Goal: Information Seeking & Learning: Learn about a topic

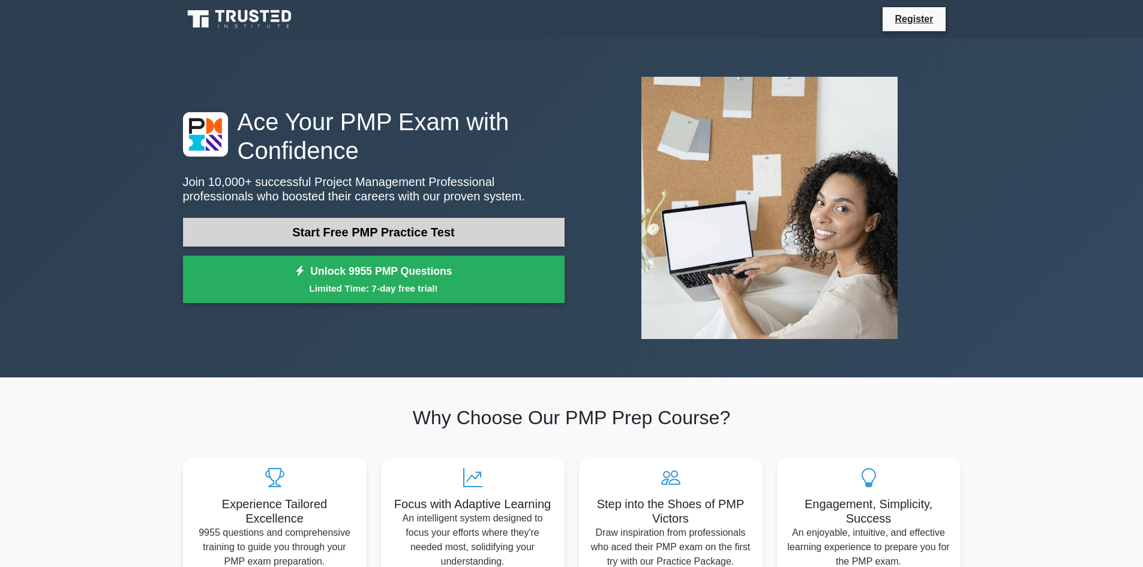
click at [300, 231] on link "Start Free PMP Practice Test" at bounding box center [373, 232] width 381 height 29
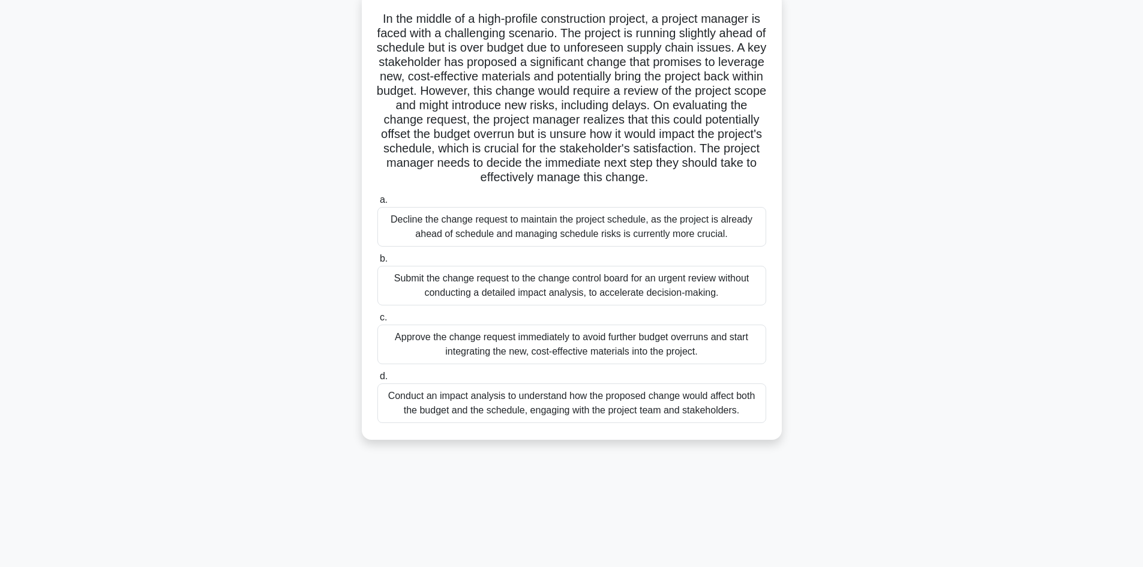
scroll to position [81, 0]
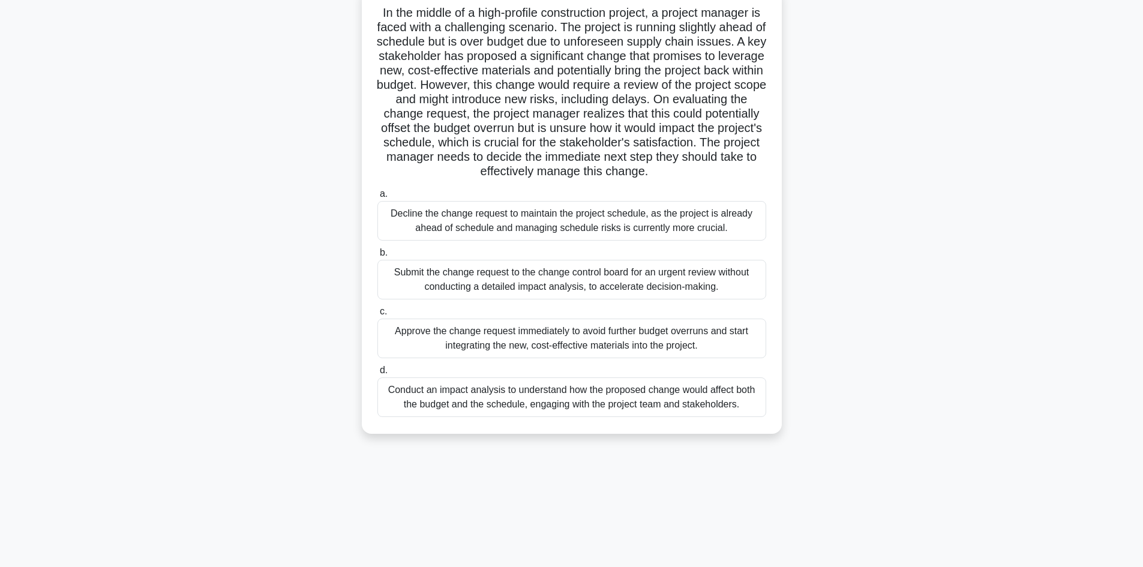
click at [584, 417] on div "Conduct an impact analysis to understand how the proposed change would affect b…" at bounding box center [571, 397] width 389 height 40
click at [377, 374] on input "d. Conduct an impact analysis to understand how the proposed change would affec…" at bounding box center [377, 370] width 0 height 8
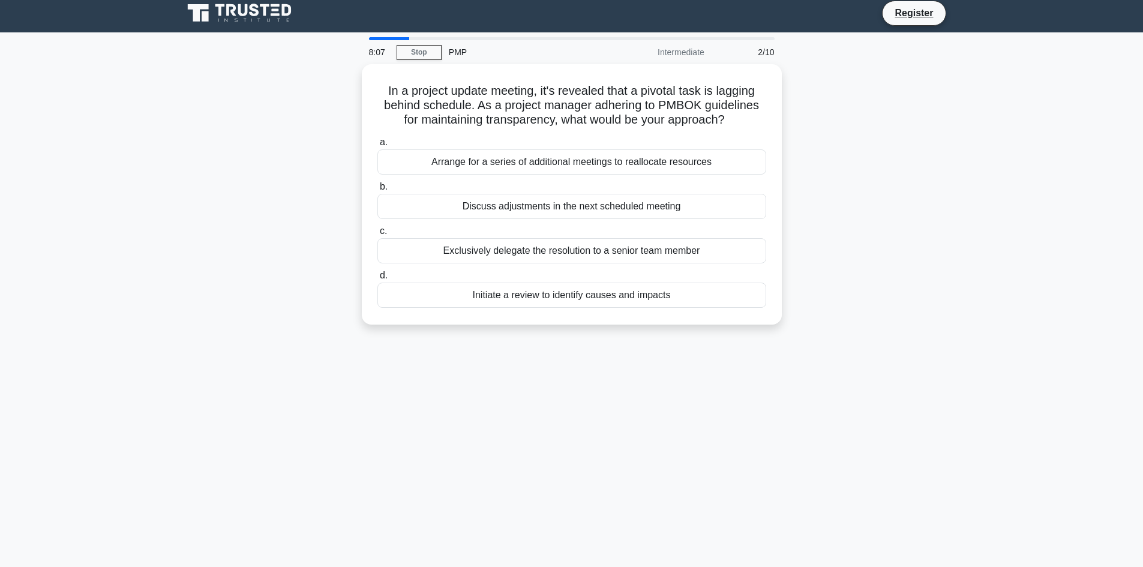
scroll to position [0, 0]
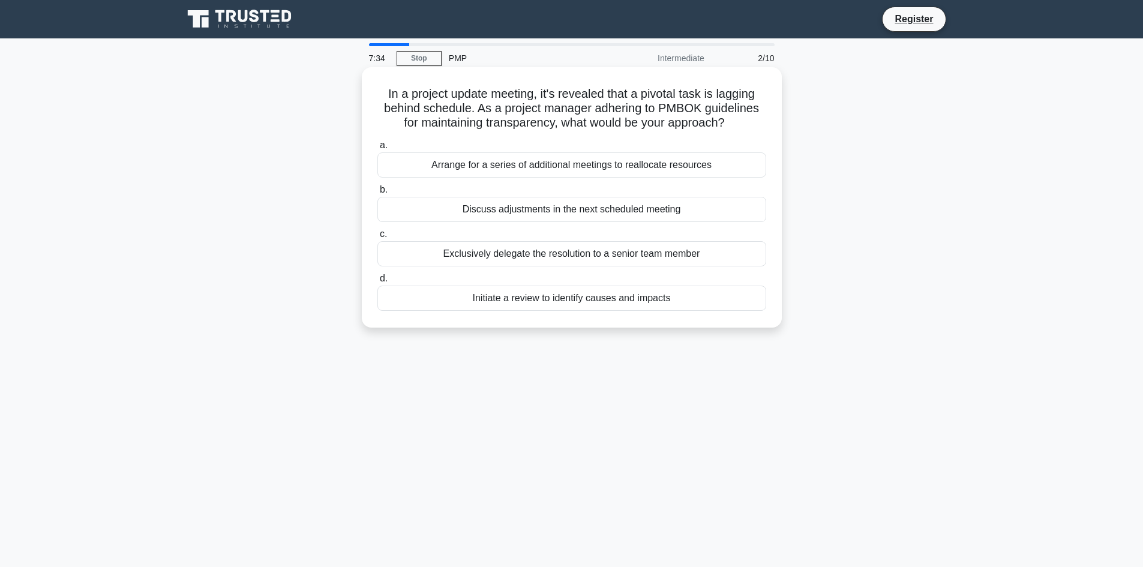
click at [561, 297] on div "Initiate a review to identify causes and impacts" at bounding box center [571, 298] width 389 height 25
click at [377, 283] on input "d. Initiate a review to identify causes and impacts" at bounding box center [377, 279] width 0 height 8
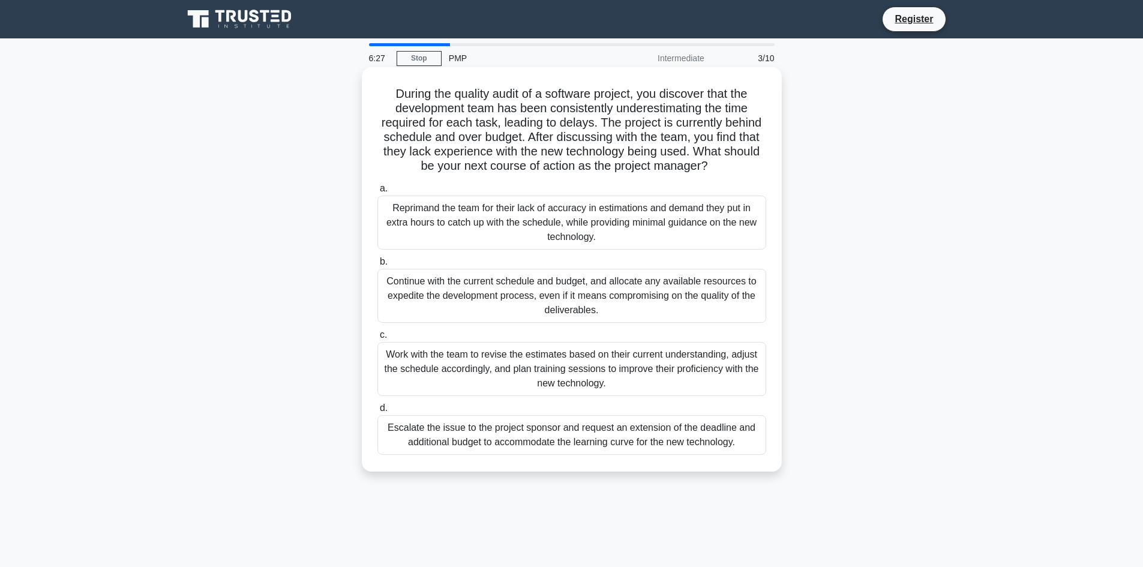
click at [540, 366] on div "Work with the team to revise the estimates based on their current understanding…" at bounding box center [571, 369] width 389 height 54
click at [377, 339] on input "c. Work with the team to revise the estimates based on their current understand…" at bounding box center [377, 335] width 0 height 8
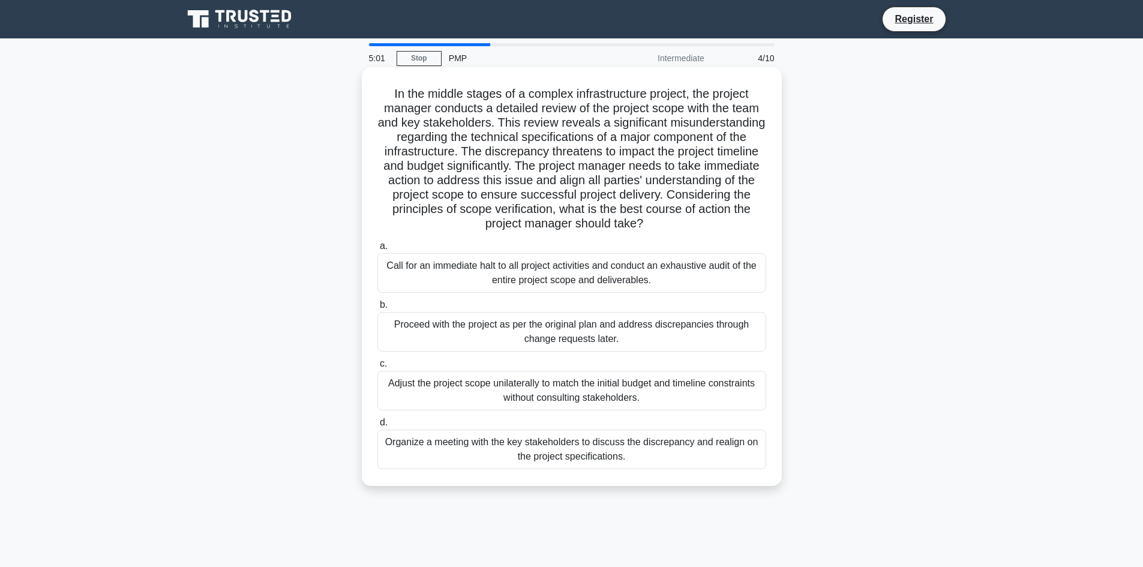
click at [590, 459] on div "Organize a meeting with the key stakeholders to discuss the discrepancy and rea…" at bounding box center [571, 449] width 389 height 40
click at [377, 426] on input "d. Organize a meeting with the key stakeholders to discuss the discrepancy and …" at bounding box center [377, 423] width 0 height 8
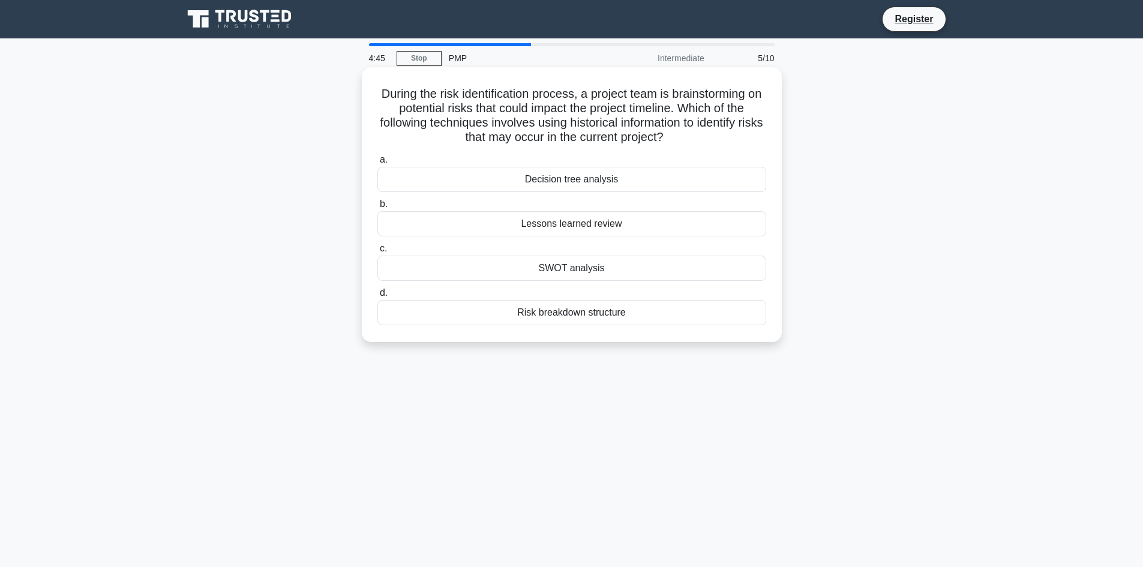
click at [534, 264] on div "SWOT analysis" at bounding box center [571, 268] width 389 height 25
click at [377, 253] on input "c. SWOT analysis" at bounding box center [377, 249] width 0 height 8
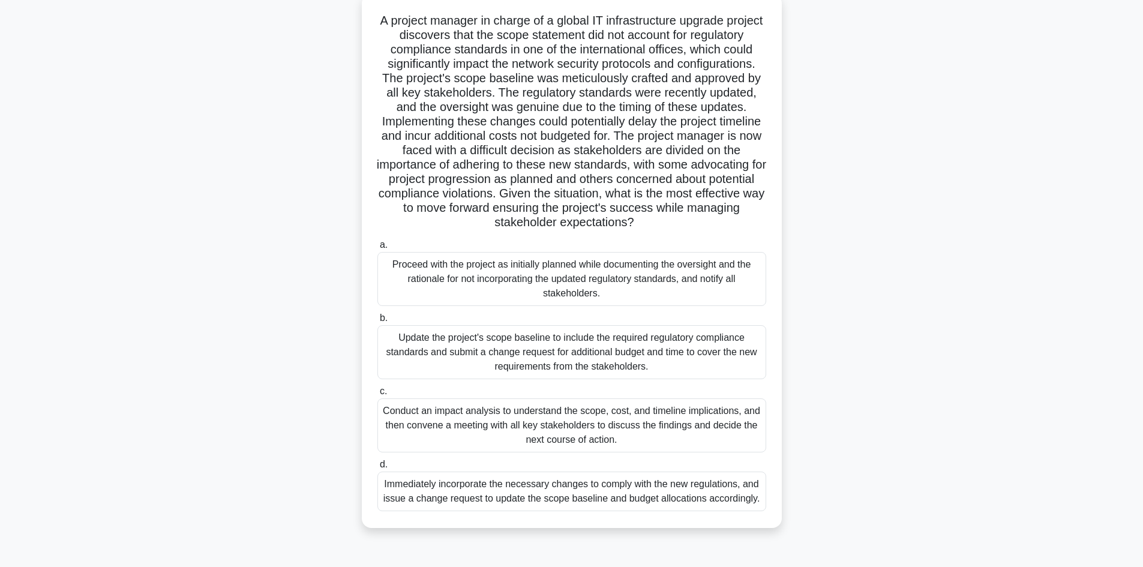
scroll to position [81, 0]
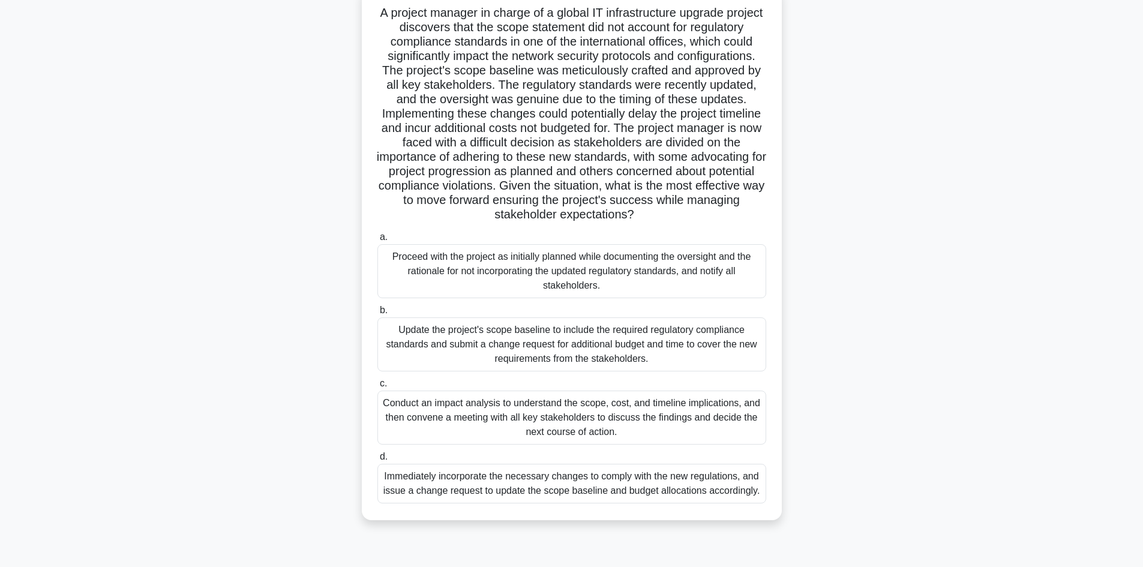
click at [497, 426] on div "Conduct an impact analysis to understand the scope, cost, and timeline implicat…" at bounding box center [571, 417] width 389 height 54
click at [377, 387] on input "c. Conduct an impact analysis to understand the scope, cost, and timeline impli…" at bounding box center [377, 384] width 0 height 8
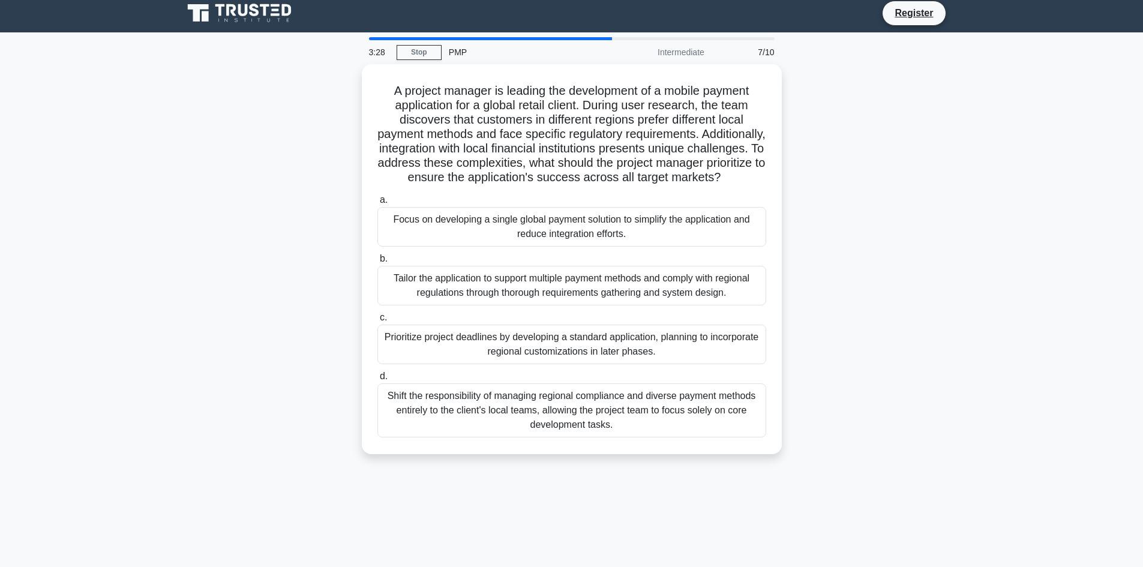
scroll to position [0, 0]
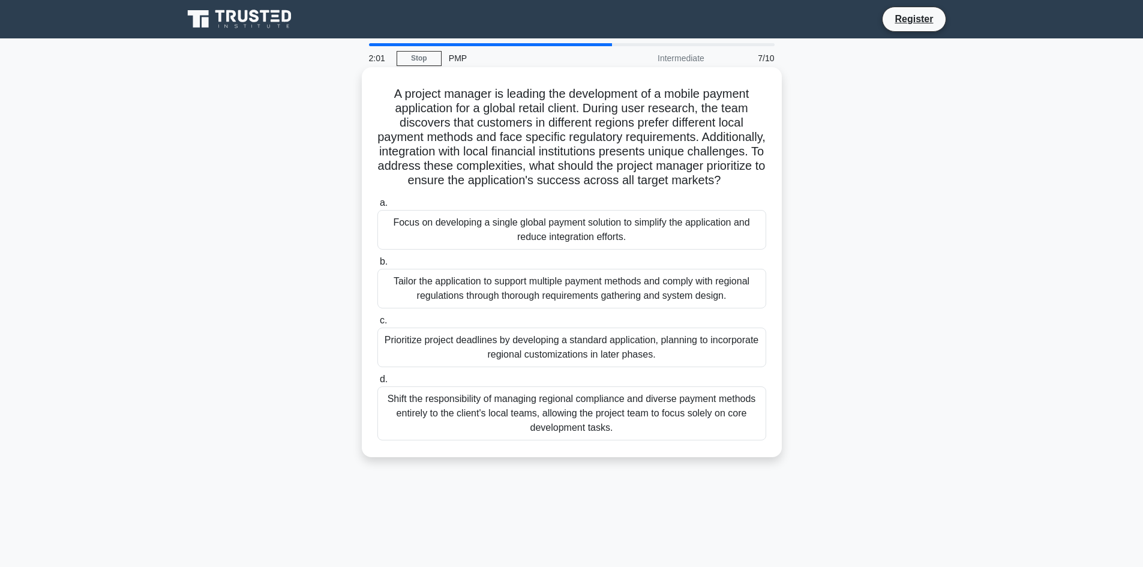
click at [658, 433] on div "Shift the responsibility of managing regional compliance and diverse payment me…" at bounding box center [571, 413] width 389 height 54
click at [377, 383] on input "d. Shift the responsibility of managing regional compliance and diverse payment…" at bounding box center [377, 379] width 0 height 8
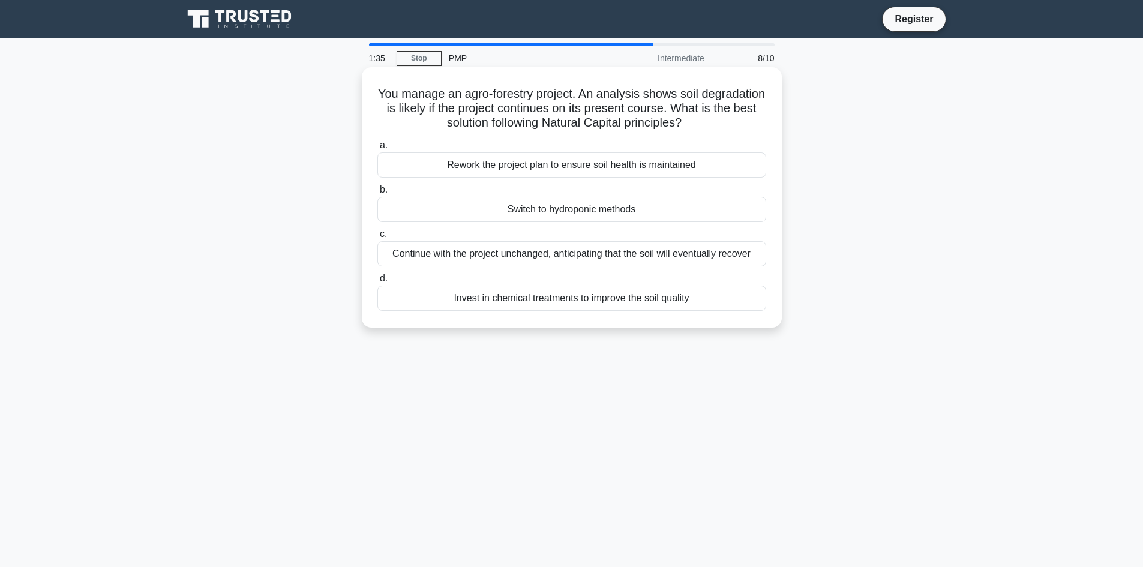
click at [602, 165] on div "Rework the project plan to ensure soil health is maintained" at bounding box center [571, 164] width 389 height 25
click at [377, 149] on input "a. Rework the project plan to ensure soil health is maintained" at bounding box center [377, 146] width 0 height 8
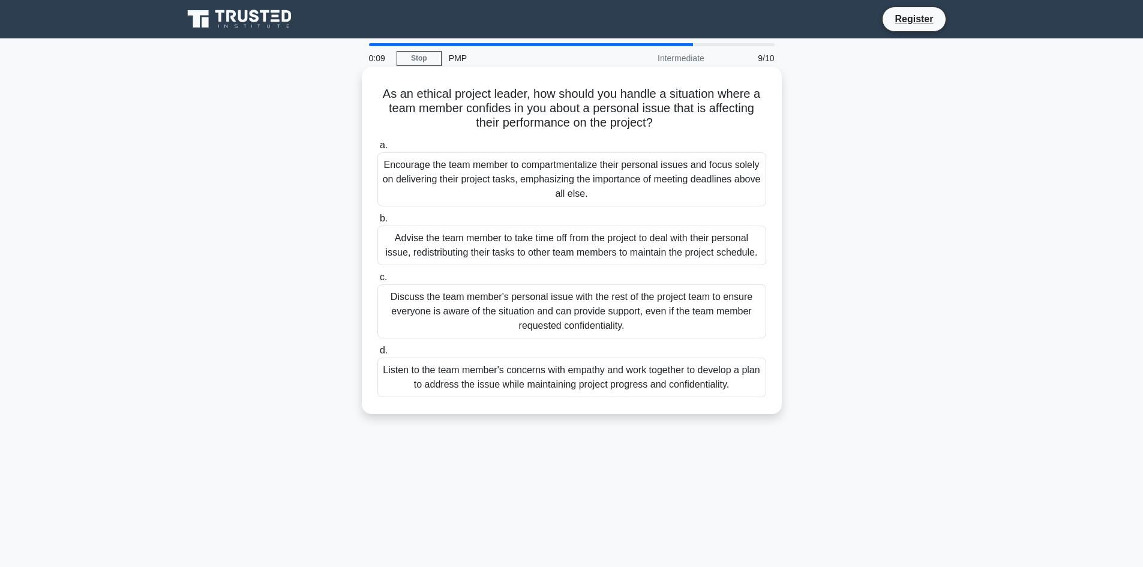
click at [531, 383] on div "Listen to the team member's concerns with empathy and work together to develop …" at bounding box center [571, 377] width 389 height 40
click at [377, 354] on input "d. Listen to the team member's concerns with empathy and work together to devel…" at bounding box center [377, 351] width 0 height 8
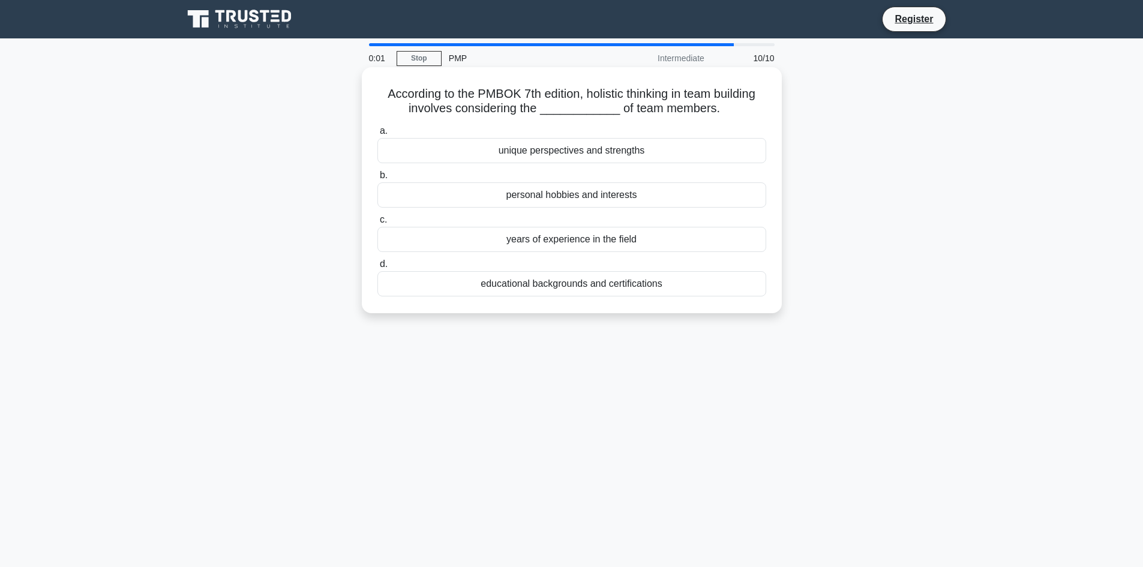
click at [566, 244] on div "years of experience in the field" at bounding box center [571, 239] width 389 height 25
click at [377, 224] on input "c. years of experience in the field" at bounding box center [377, 220] width 0 height 8
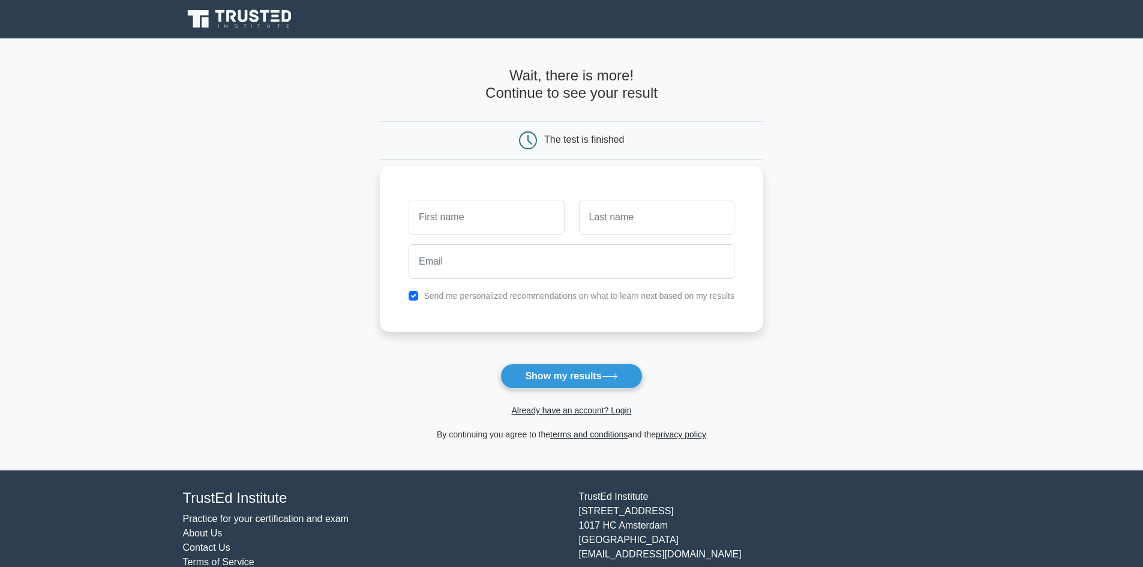
click at [465, 297] on label "Send me personalized recommendations on what to learn next based on my results" at bounding box center [578, 296] width 311 height 10
click at [449, 291] on label "Send me personalized recommendations on what to learn next based on my results" at bounding box center [578, 296] width 311 height 10
click at [419, 294] on div "Send me personalized recommendations on what to learn next based on my results" at bounding box center [571, 296] width 340 height 14
click at [409, 295] on input "checkbox" at bounding box center [413, 296] width 10 height 10
checkbox input "false"
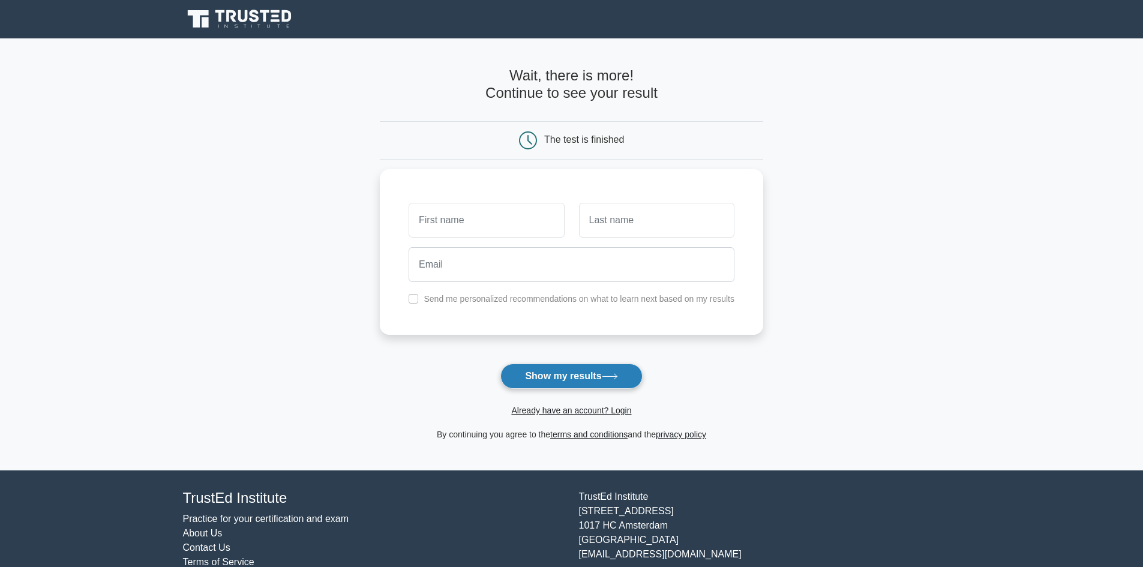
click at [544, 381] on button "Show my results" at bounding box center [571, 375] width 142 height 25
click at [471, 224] on input "text" at bounding box center [485, 217] width 155 height 35
type input "[PERSON_NAME]"
click at [606, 225] on input "text" at bounding box center [656, 217] width 155 height 35
click at [621, 222] on input "text" at bounding box center [656, 217] width 155 height 35
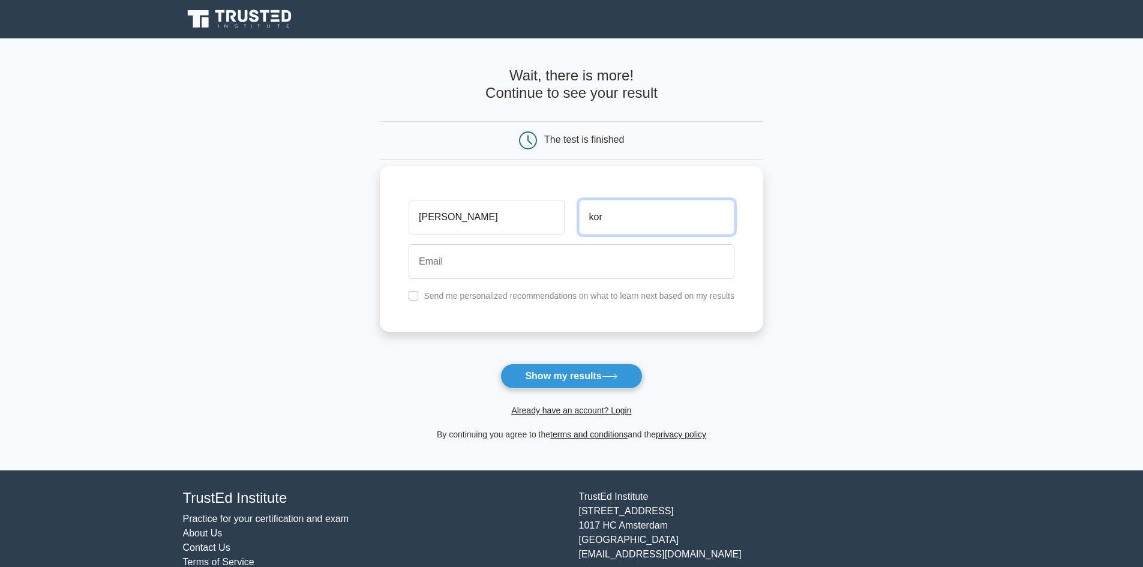
type input "kor"
click at [440, 266] on input "email" at bounding box center [571, 261] width 326 height 35
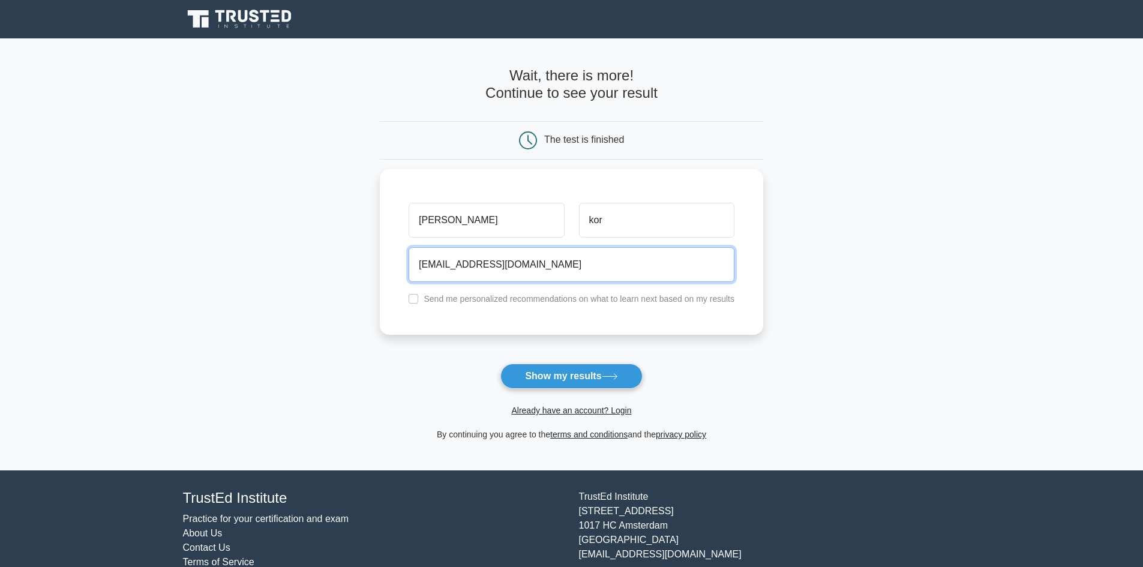
drag, startPoint x: 544, startPoint y: 265, endPoint x: 324, endPoint y: 255, distance: 219.8
click at [324, 255] on main "Wait, there is more! Continue to see your result The test is finished [PERSON_N…" at bounding box center [571, 254] width 1143 height 432
type input "[EMAIL_ADDRESS][DOMAIN_NAME]"
click at [587, 381] on button "Show my results" at bounding box center [571, 375] width 142 height 25
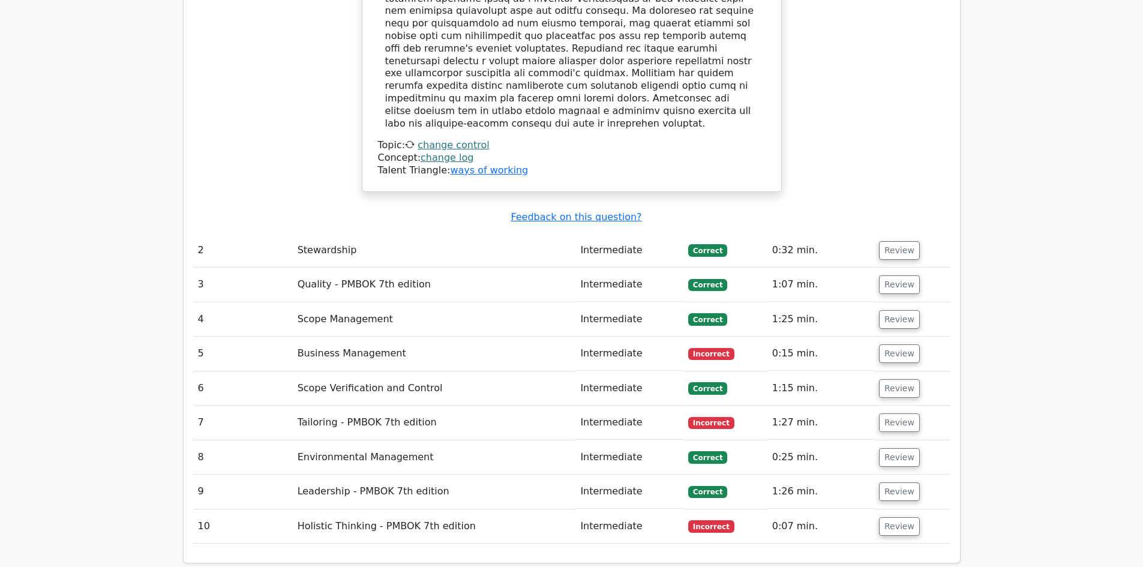
scroll to position [1739, 0]
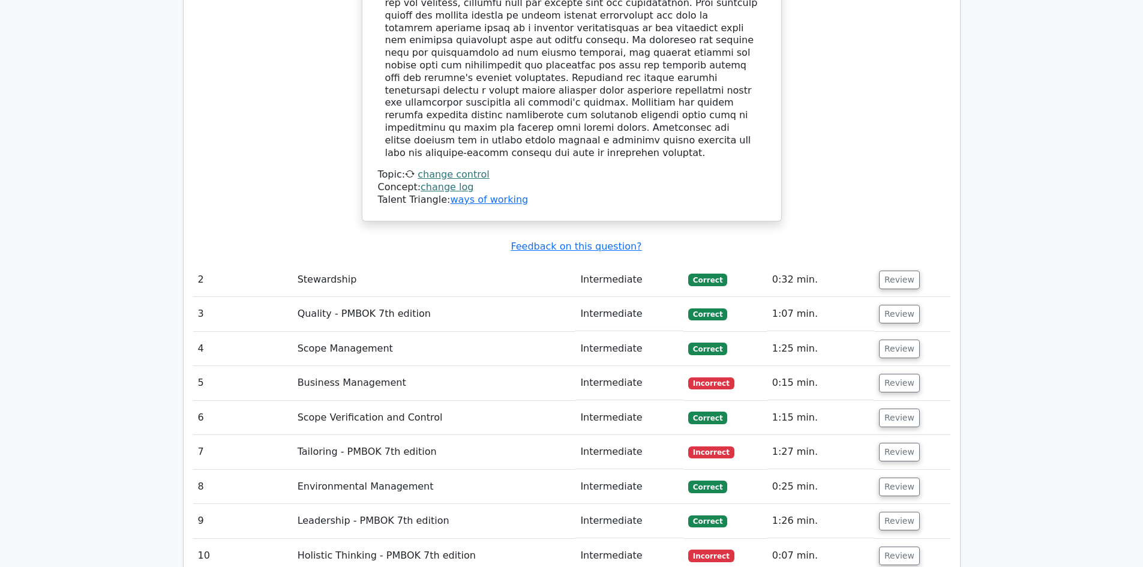
click at [695, 446] on span "Incorrect" at bounding box center [711, 452] width 46 height 12
click at [893, 443] on button "Review" at bounding box center [899, 452] width 41 height 19
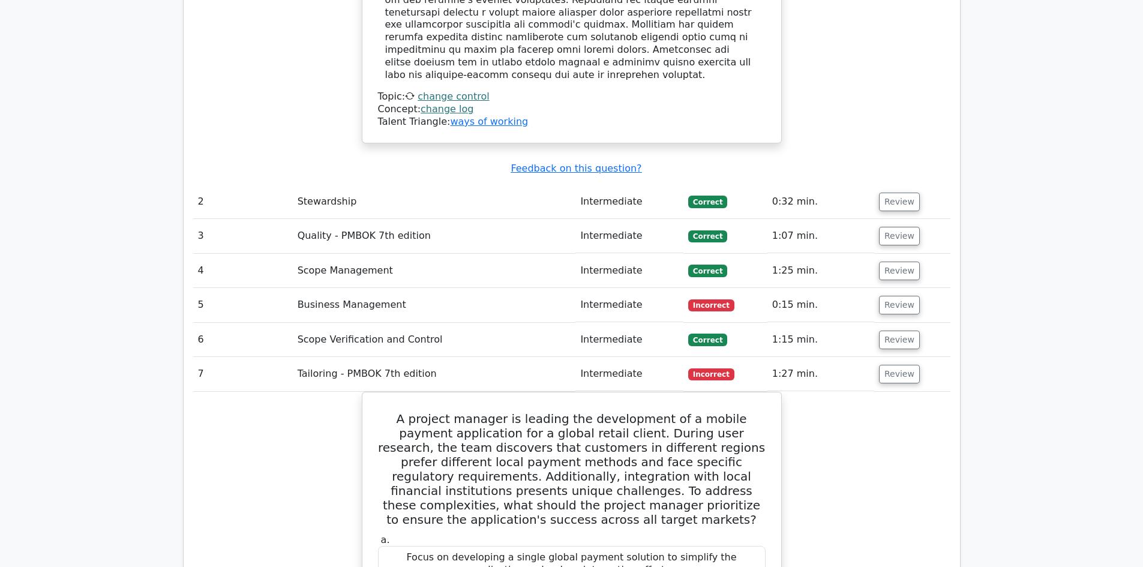
scroll to position [1799, 0]
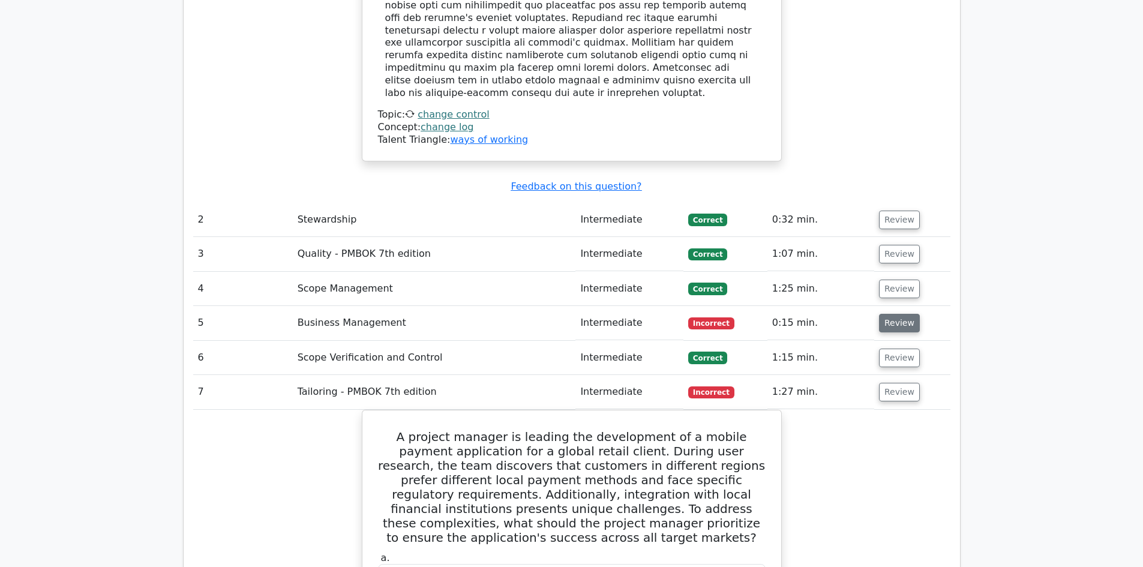
click at [901, 314] on button "Review" at bounding box center [899, 323] width 41 height 19
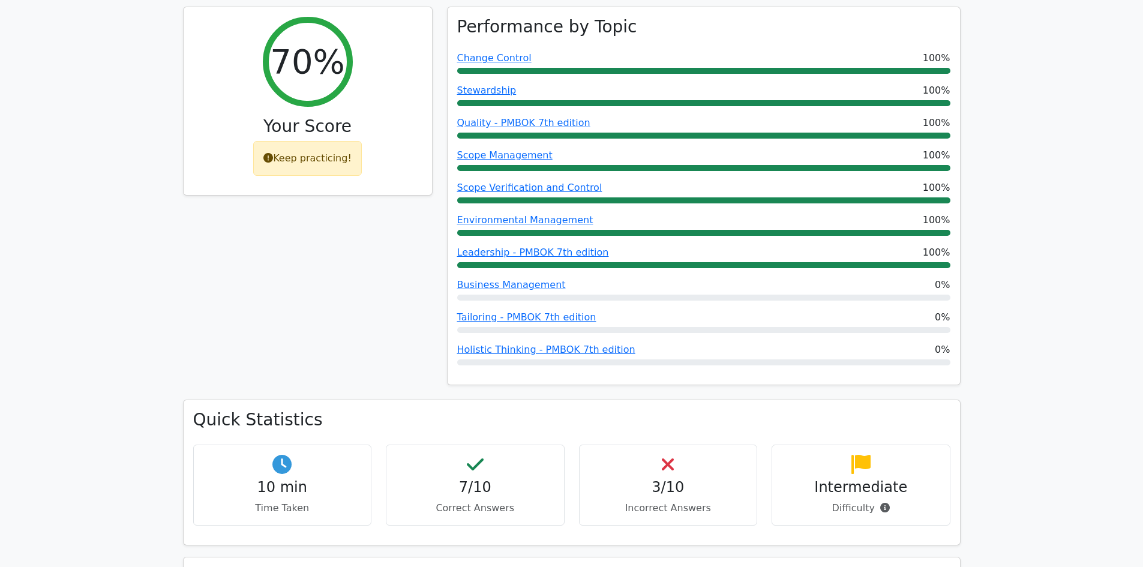
scroll to position [540, 0]
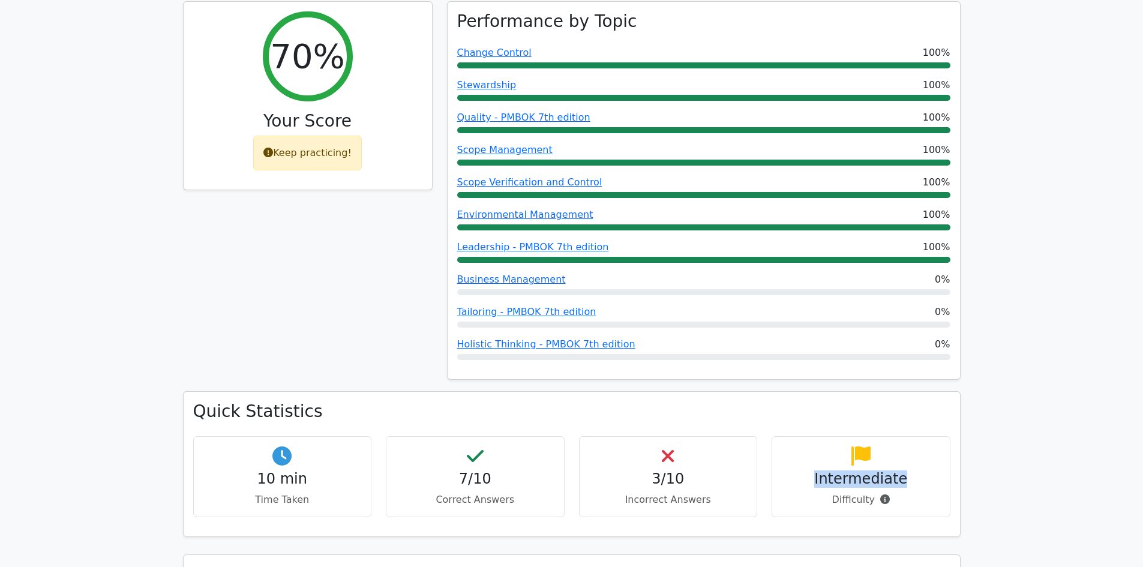
drag, startPoint x: 818, startPoint y: 424, endPoint x: 906, endPoint y: 444, distance: 90.9
click at [904, 470] on h4 "Intermediate" at bounding box center [861, 478] width 158 height 17
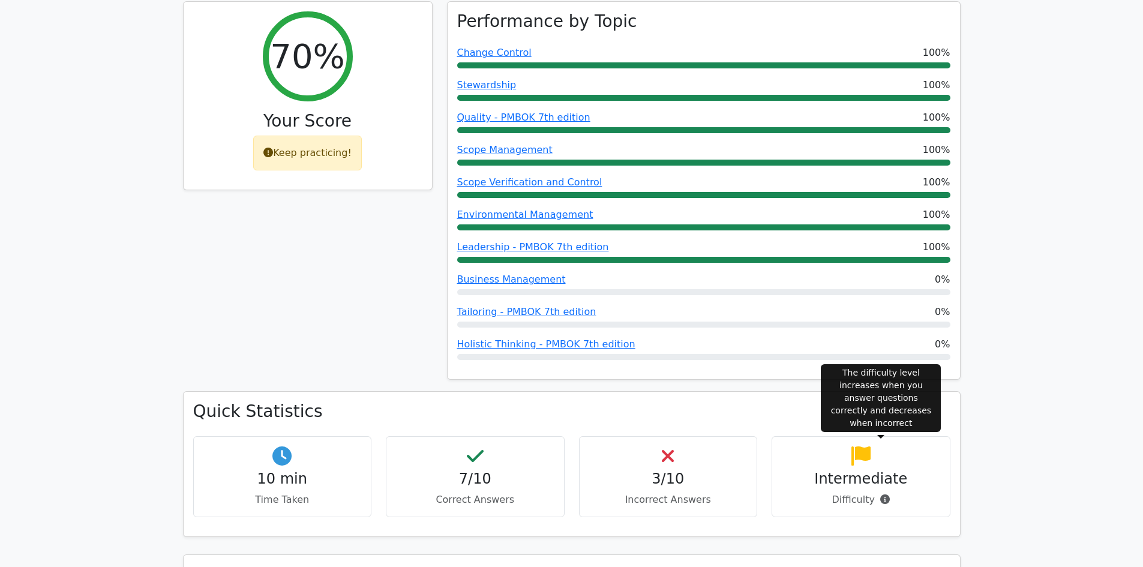
click at [880, 494] on icon at bounding box center [885, 499] width 10 height 10
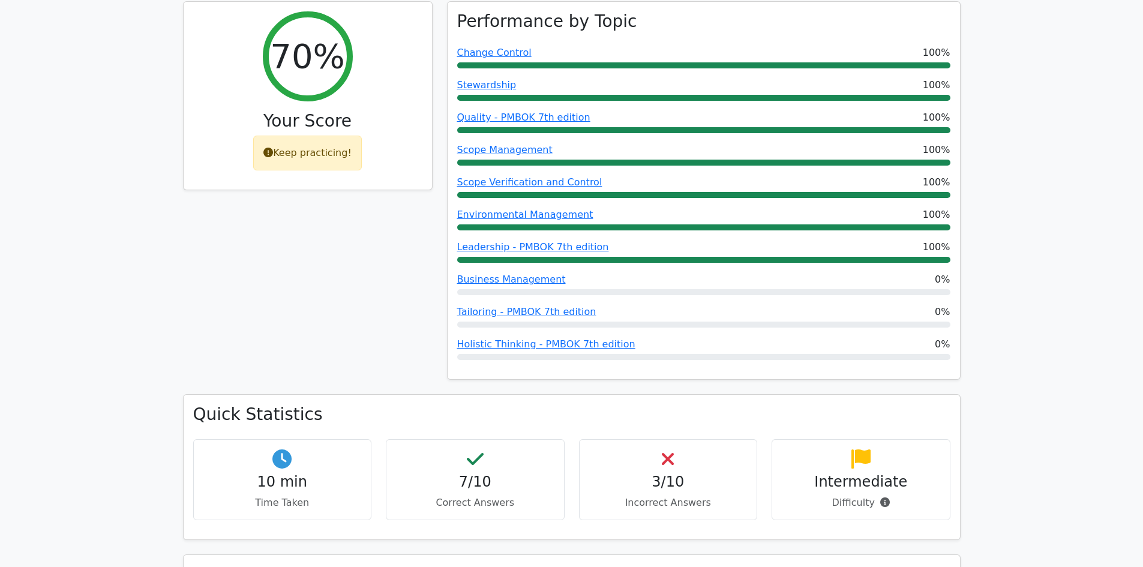
click at [177, 241] on div "70% Your Score Keep practicing!" at bounding box center [308, 197] width 264 height 393
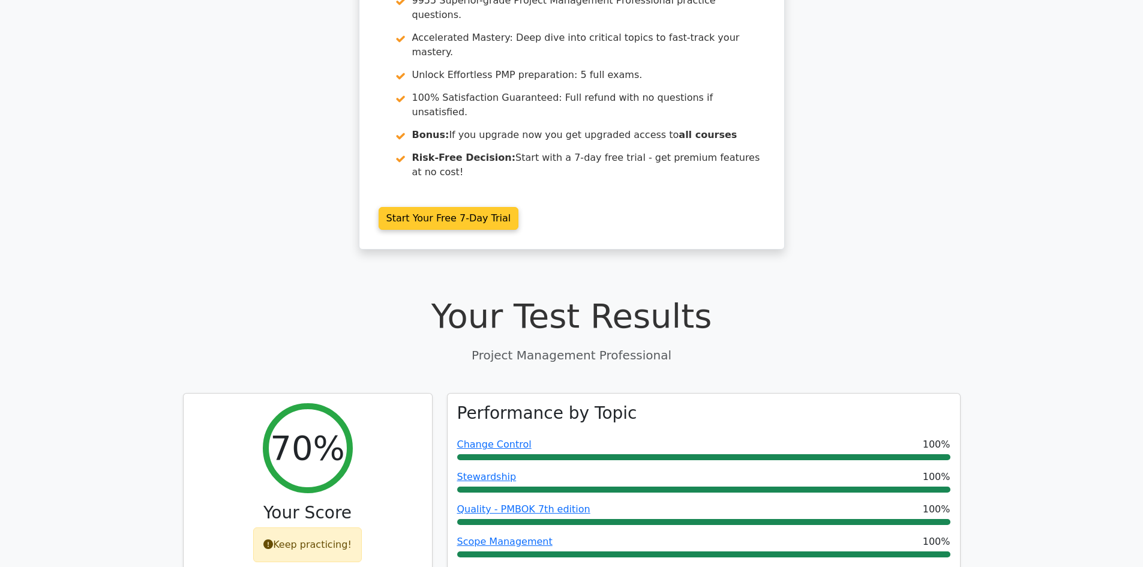
scroll to position [0, 0]
